Goal: Task Accomplishment & Management: Manage account settings

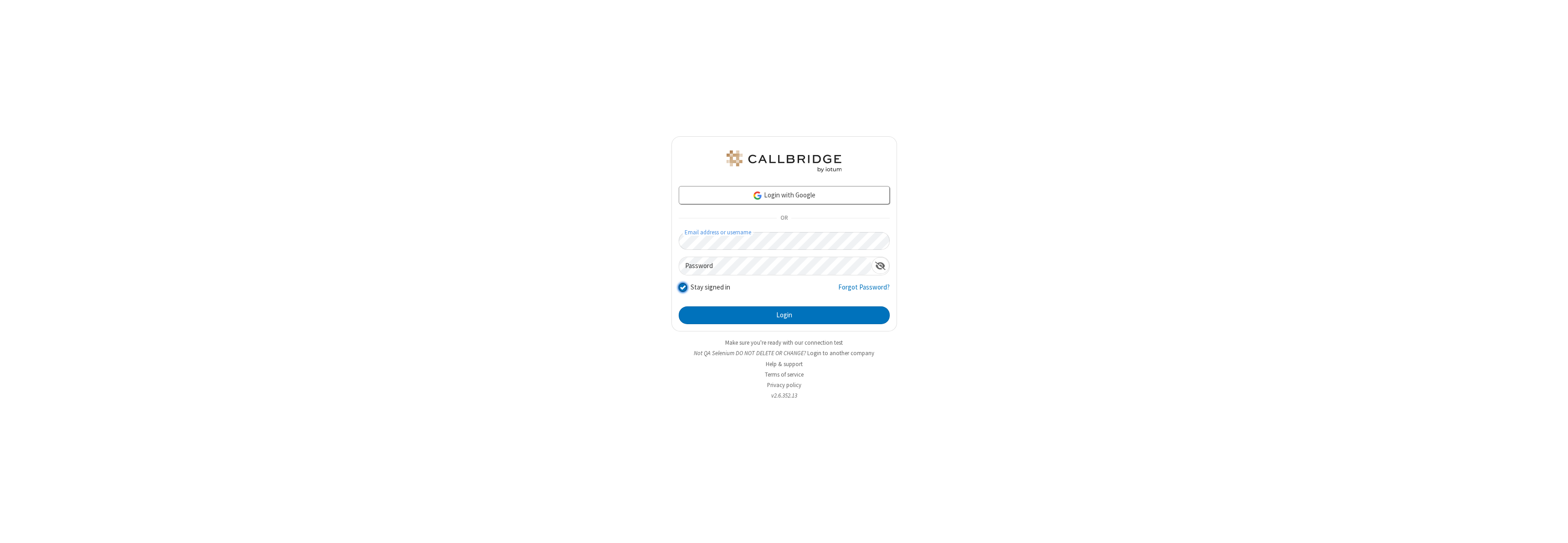
click at [682, 287] on input "Stay signed in" at bounding box center [683, 287] width 9 height 10
checkbox input "false"
click at [784, 315] on button "Login" at bounding box center [784, 315] width 211 height 18
click at [682, 287] on input "Stay signed in" at bounding box center [683, 287] width 9 height 10
checkbox input "false"
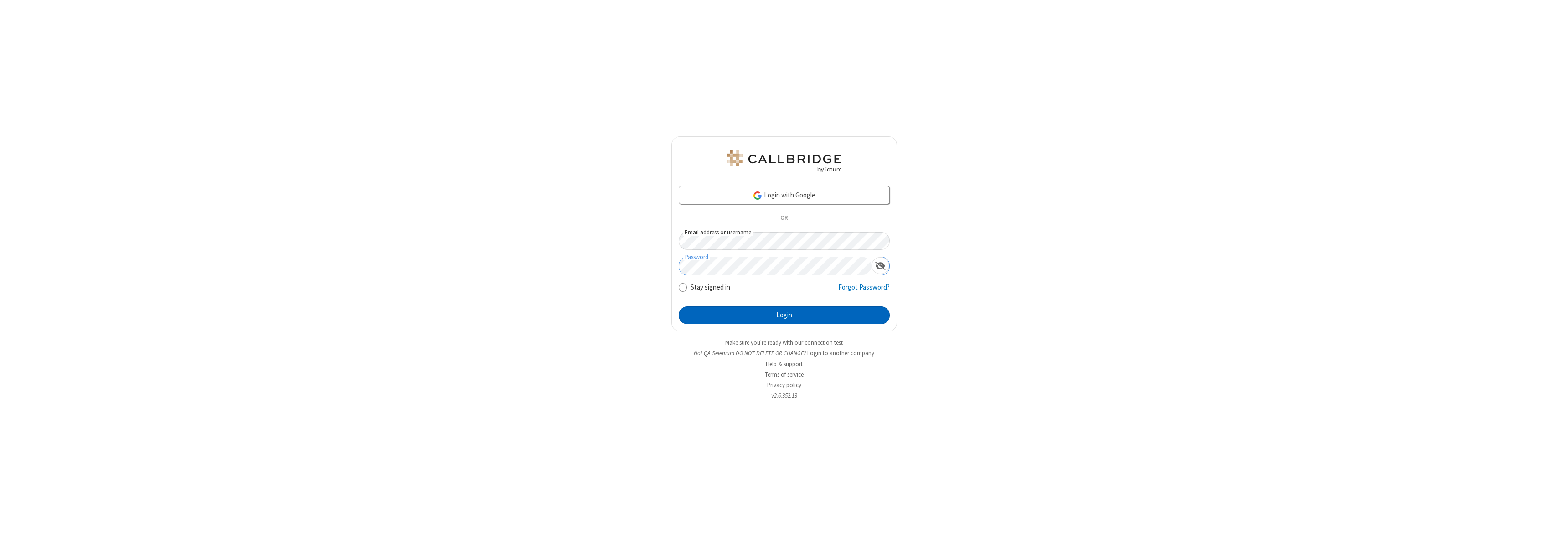
click at [784, 315] on button "Login" at bounding box center [784, 315] width 211 height 18
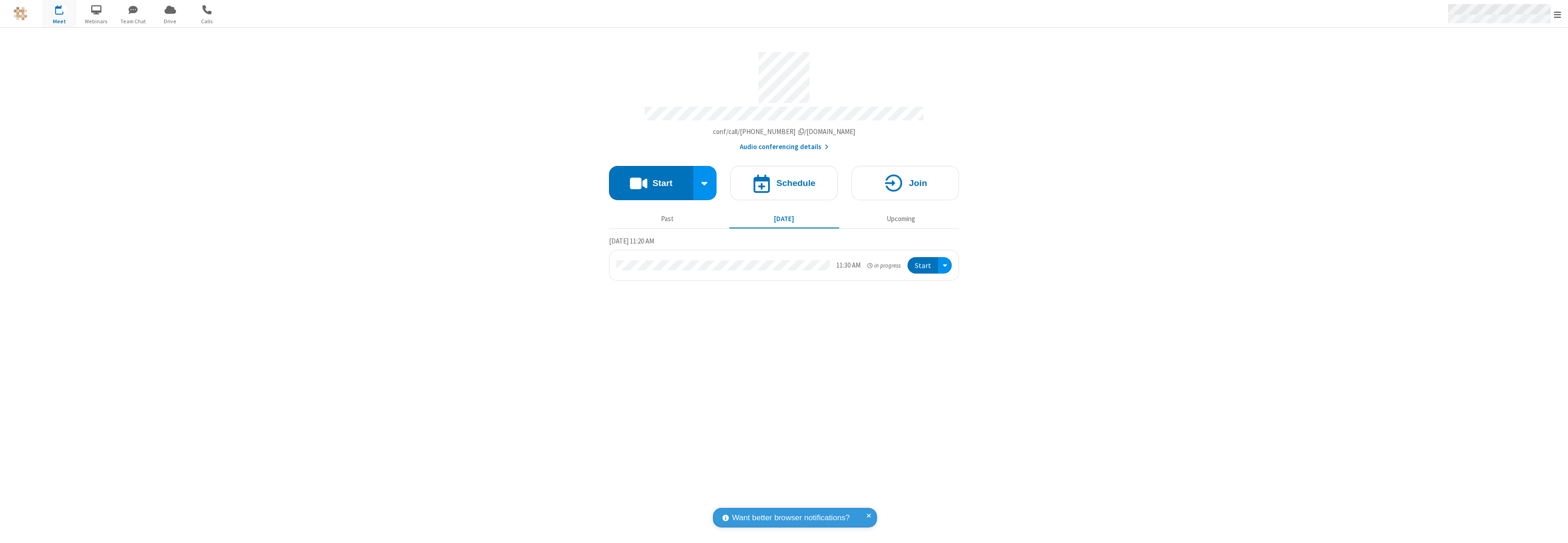
click at [1558, 13] on span "Open menu" at bounding box center [1558, 15] width 8 height 10
